Goal: Find specific page/section: Find specific page/section

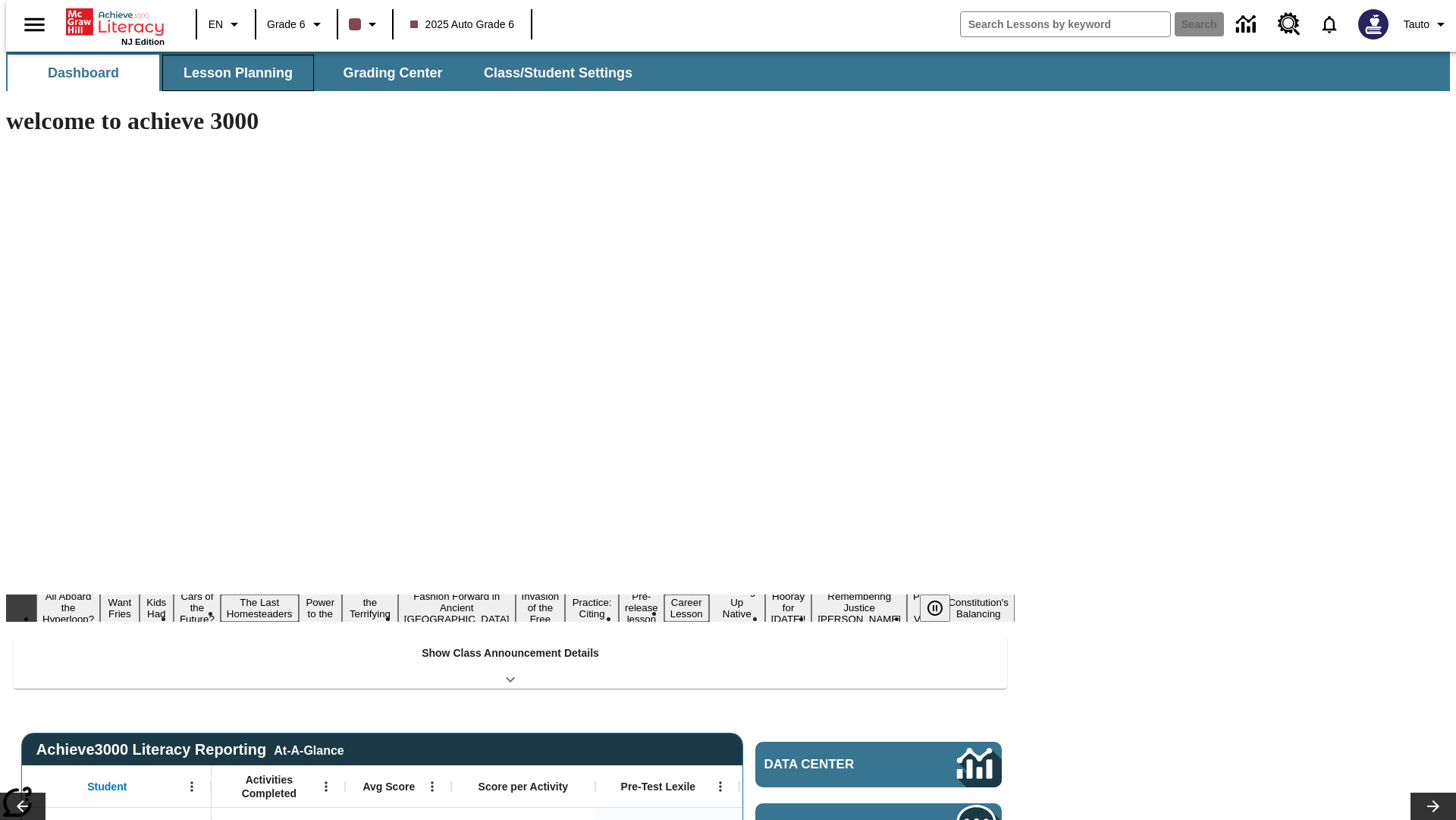
click at [232, 73] on span "Lesson Planning" at bounding box center [237, 73] width 109 height 18
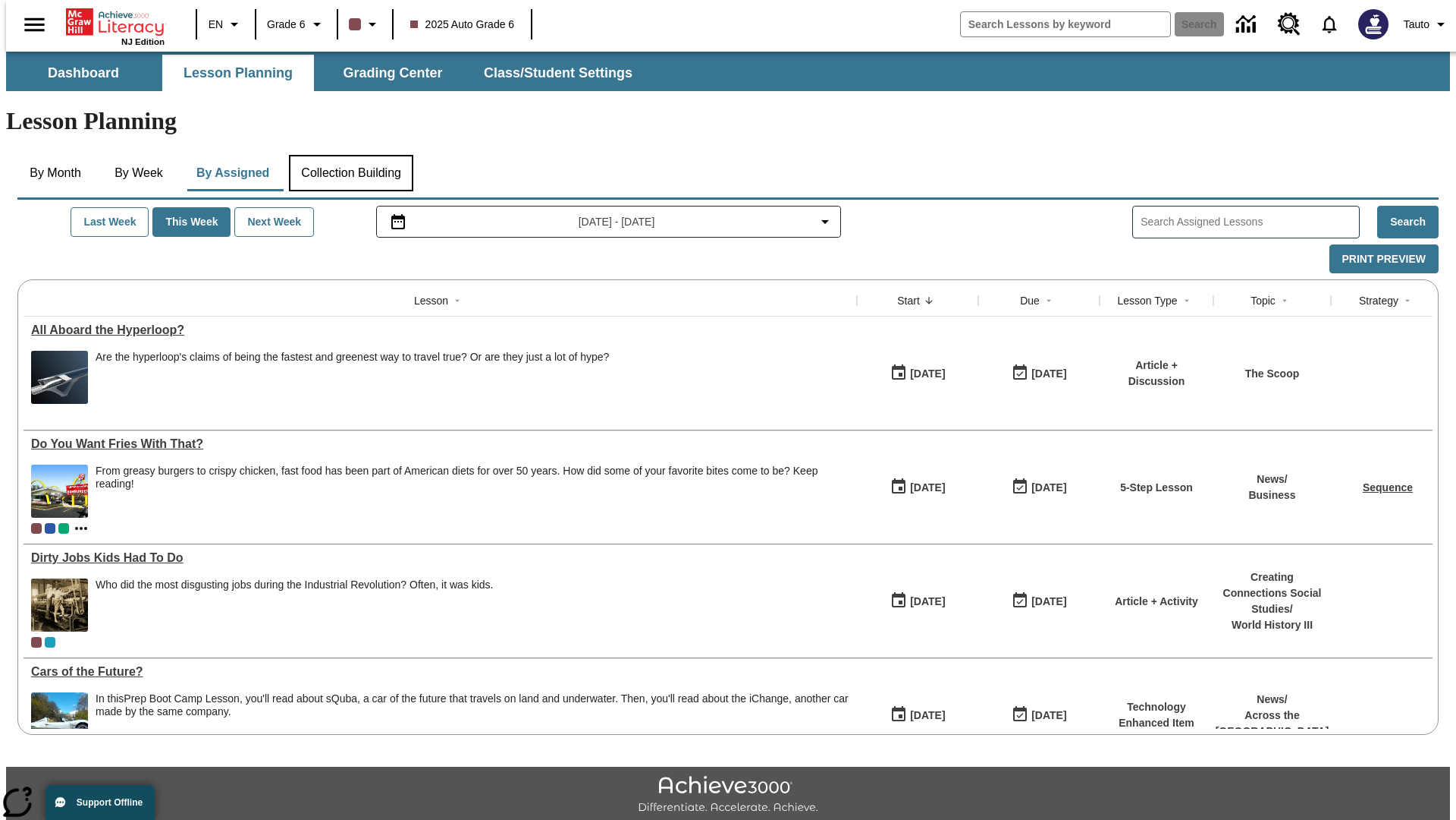
click at [350, 155] on button "Collection Building" at bounding box center [351, 173] width 124 height 37
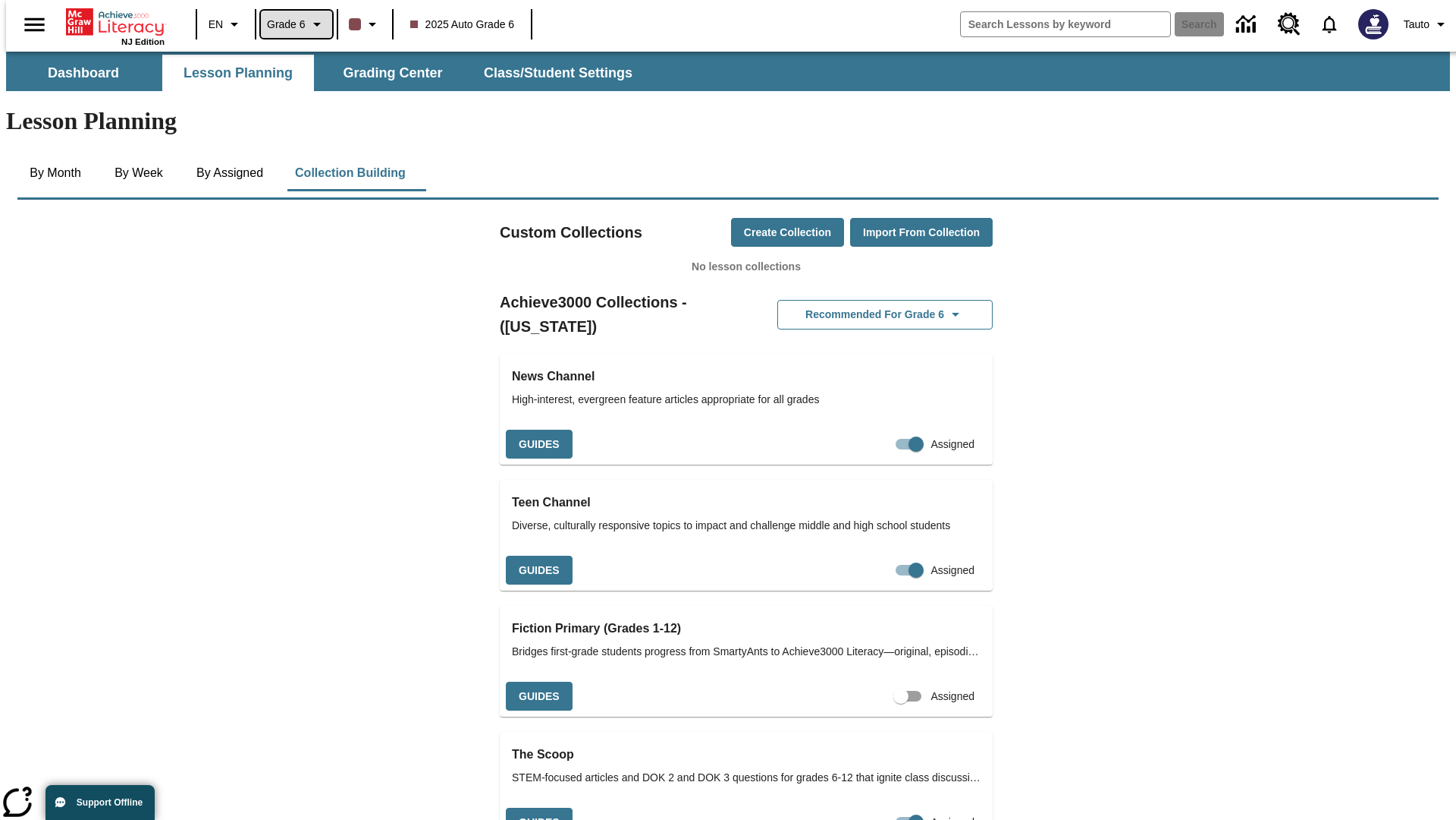
click at [292, 24] on span "Grade 6" at bounding box center [286, 25] width 39 height 16
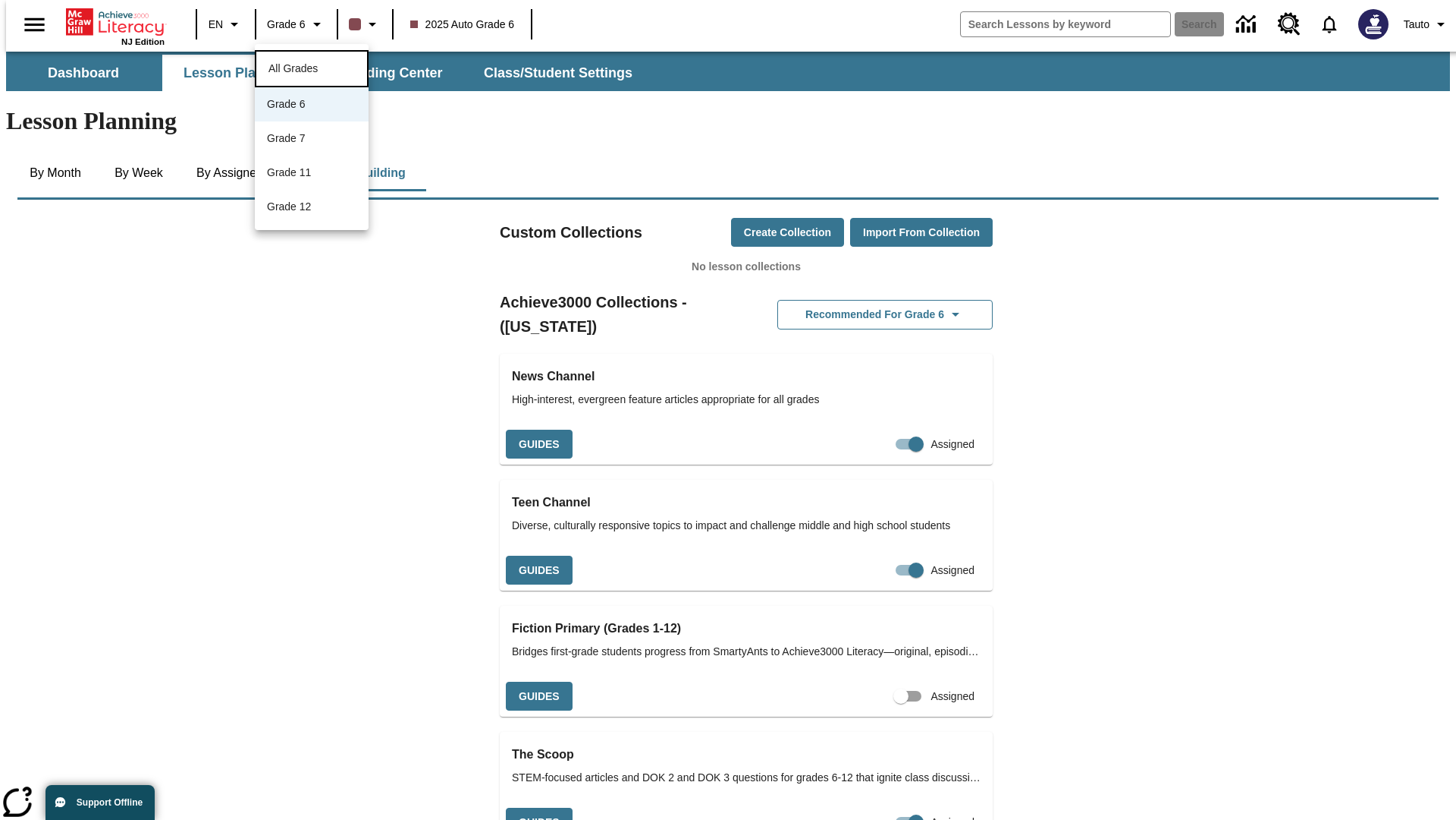
click at [311, 67] on span "All Grades" at bounding box center [293, 68] width 49 height 12
